Goal: Book appointment/travel/reservation

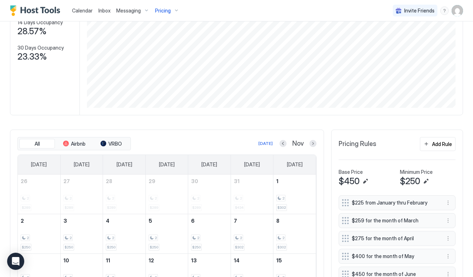
scroll to position [120, 0]
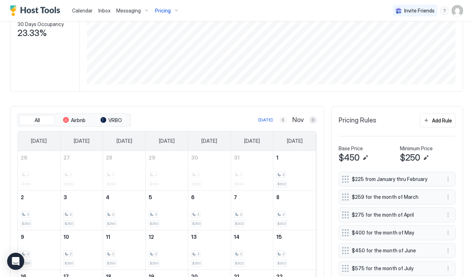
click at [281, 121] on button "Previous month" at bounding box center [283, 119] width 7 height 7
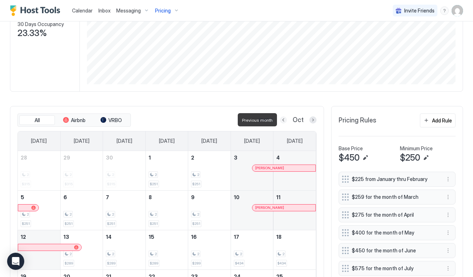
click at [281, 121] on button "Previous month" at bounding box center [283, 119] width 7 height 7
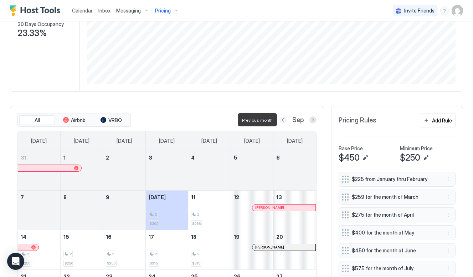
click at [281, 121] on button "Previous month" at bounding box center [283, 119] width 7 height 7
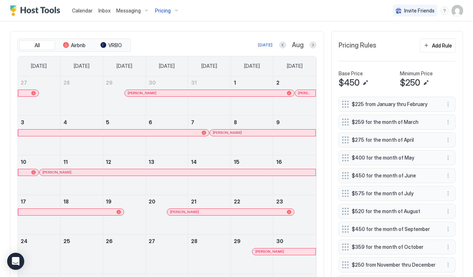
scroll to position [196, 0]
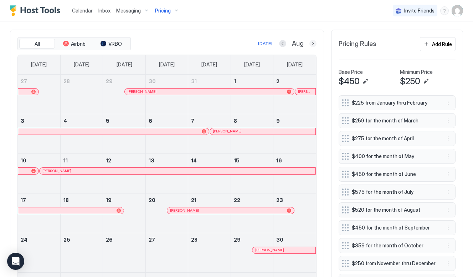
click at [313, 43] on button "Next month" at bounding box center [313, 43] width 7 height 7
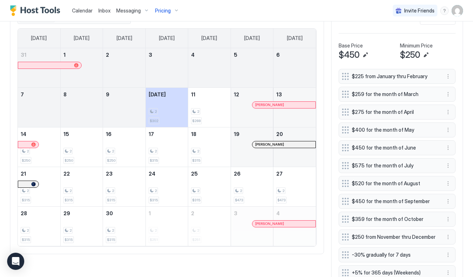
scroll to position [222, 0]
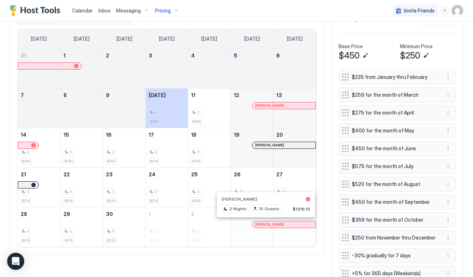
click at [263, 225] on div at bounding box center [263, 225] width 6 height 6
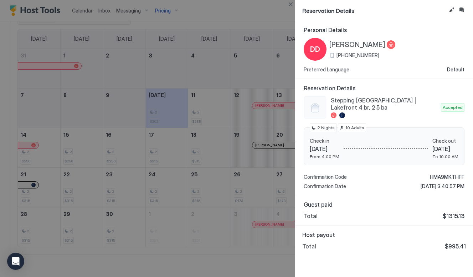
click at [261, 225] on div at bounding box center [236, 138] width 473 height 277
click at [289, 4] on button "Close" at bounding box center [290, 4] width 9 height 9
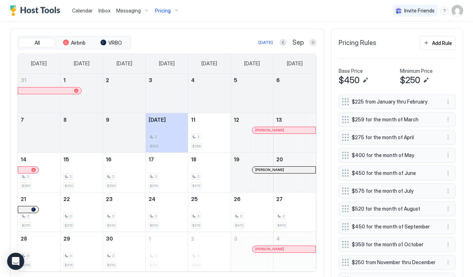
scroll to position [197, 0]
click at [312, 43] on button "Next month" at bounding box center [313, 42] width 7 height 7
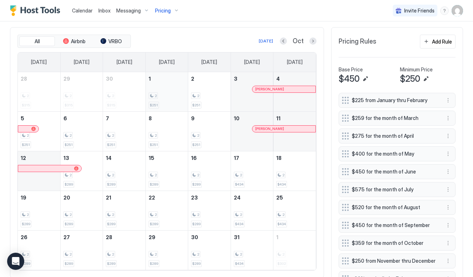
scroll to position [196, 0]
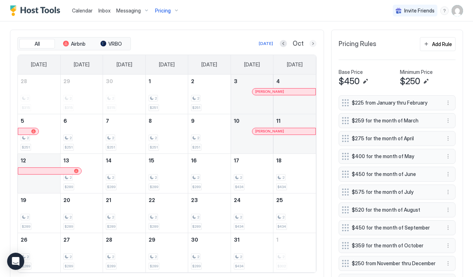
click at [312, 45] on button "Next month" at bounding box center [313, 43] width 7 height 7
